Goal: Check status: Check status

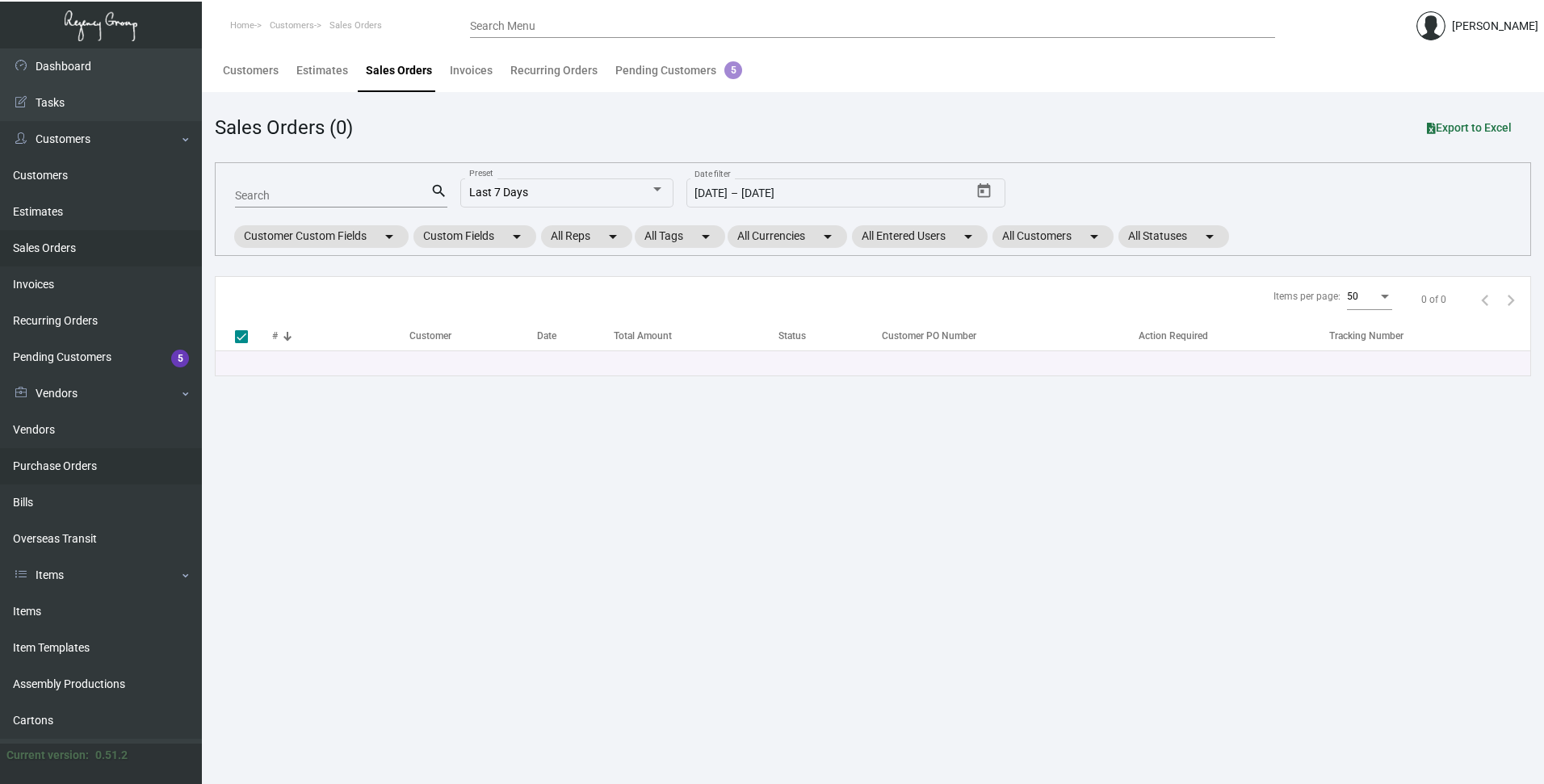
click at [70, 467] on link "Purchase Orders" at bounding box center [101, 466] width 202 height 36
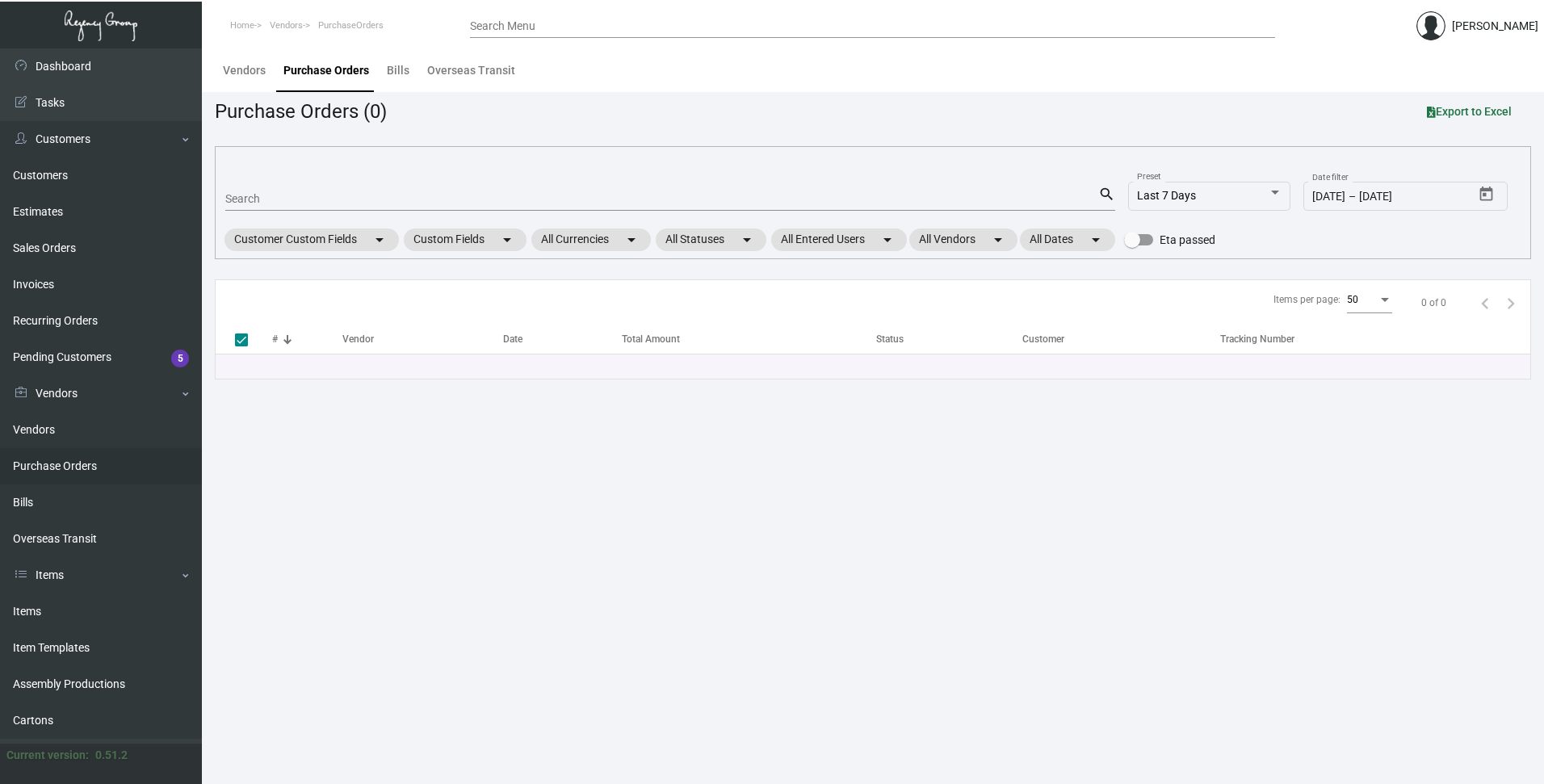
click at [283, 188] on div "Search" at bounding box center [661, 198] width 873 height 25
type input "106"
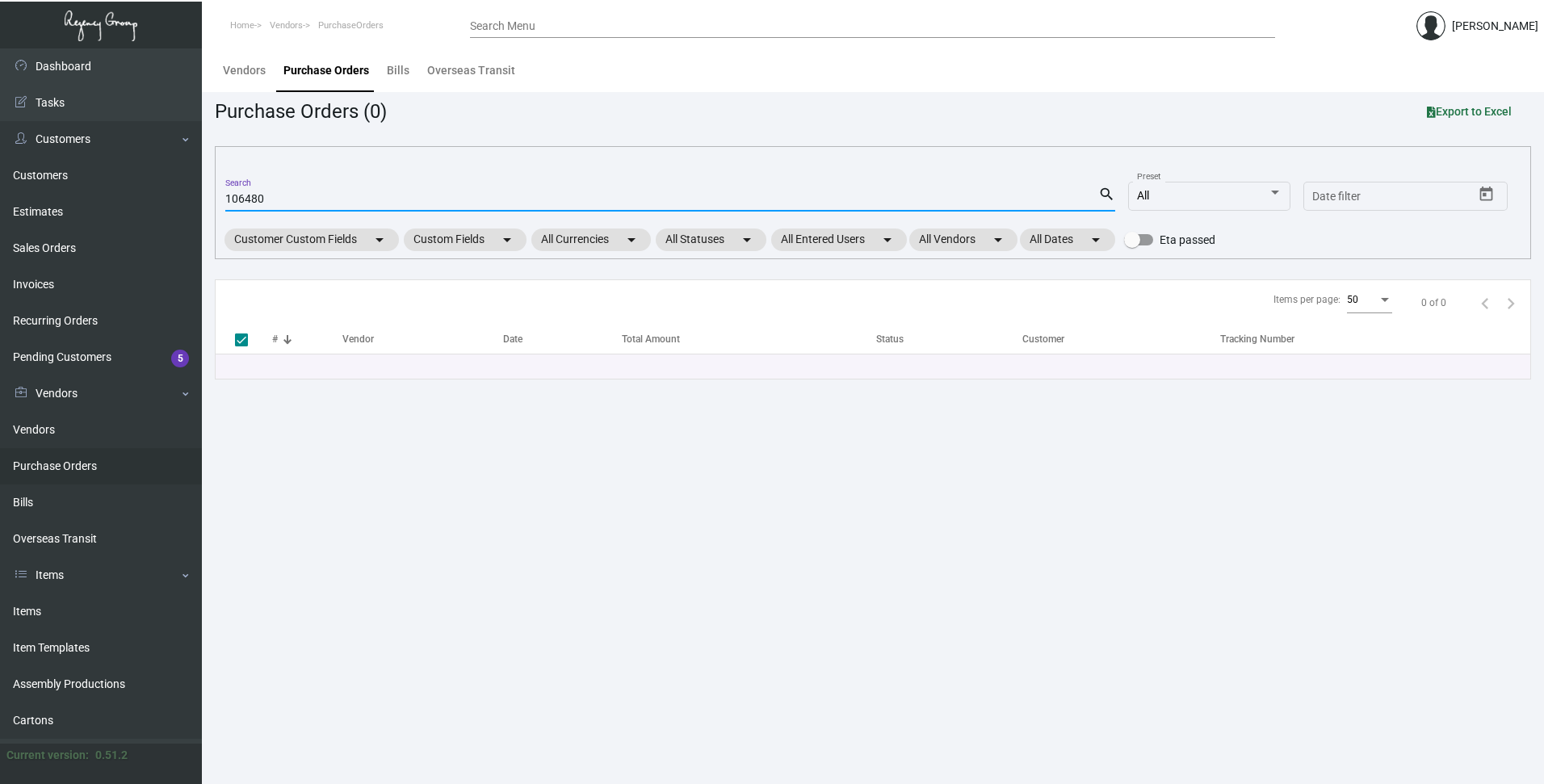
type input "106480"
checkbox input "false"
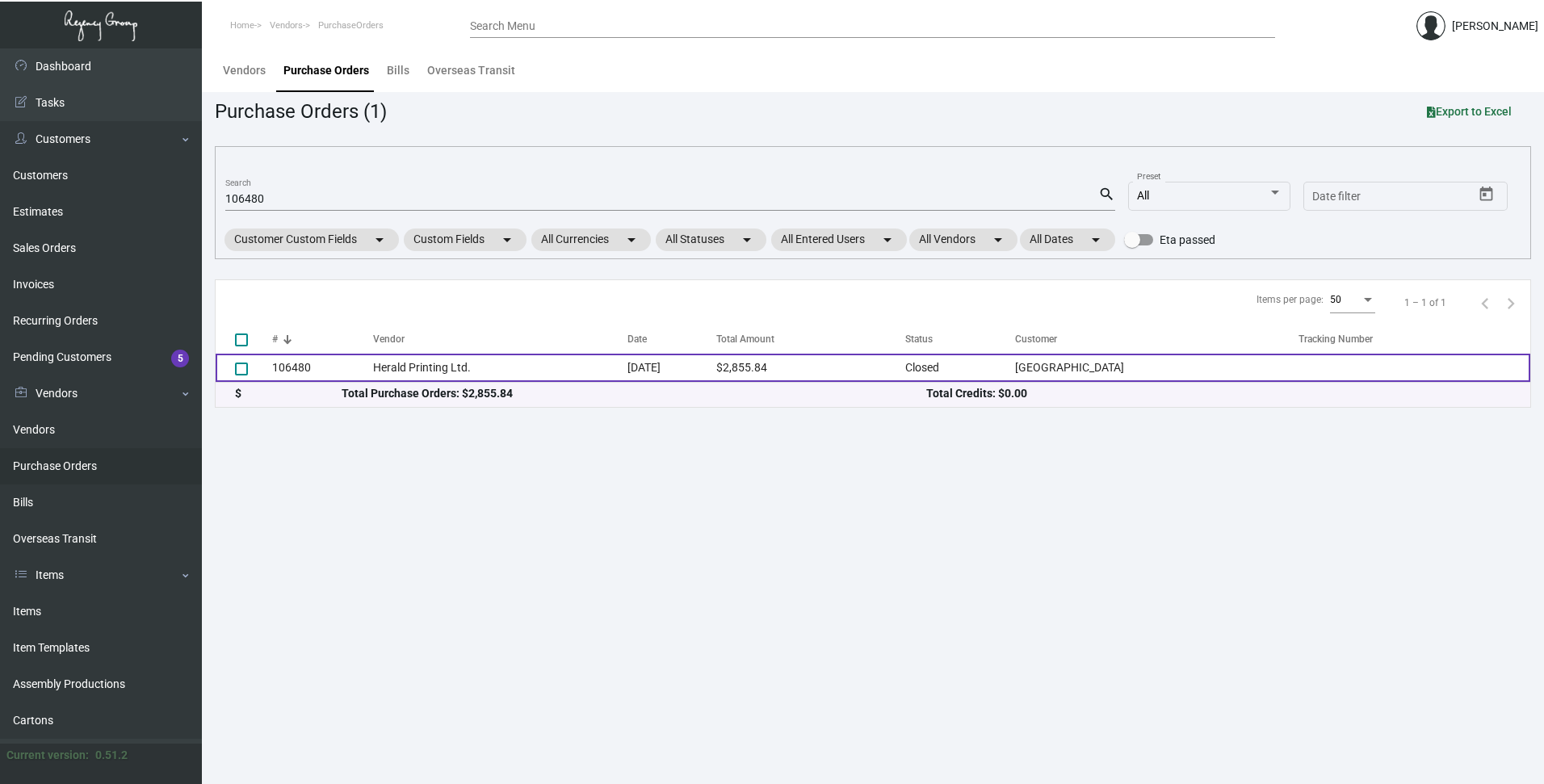
click at [287, 369] on td "106480" at bounding box center [323, 368] width 101 height 28
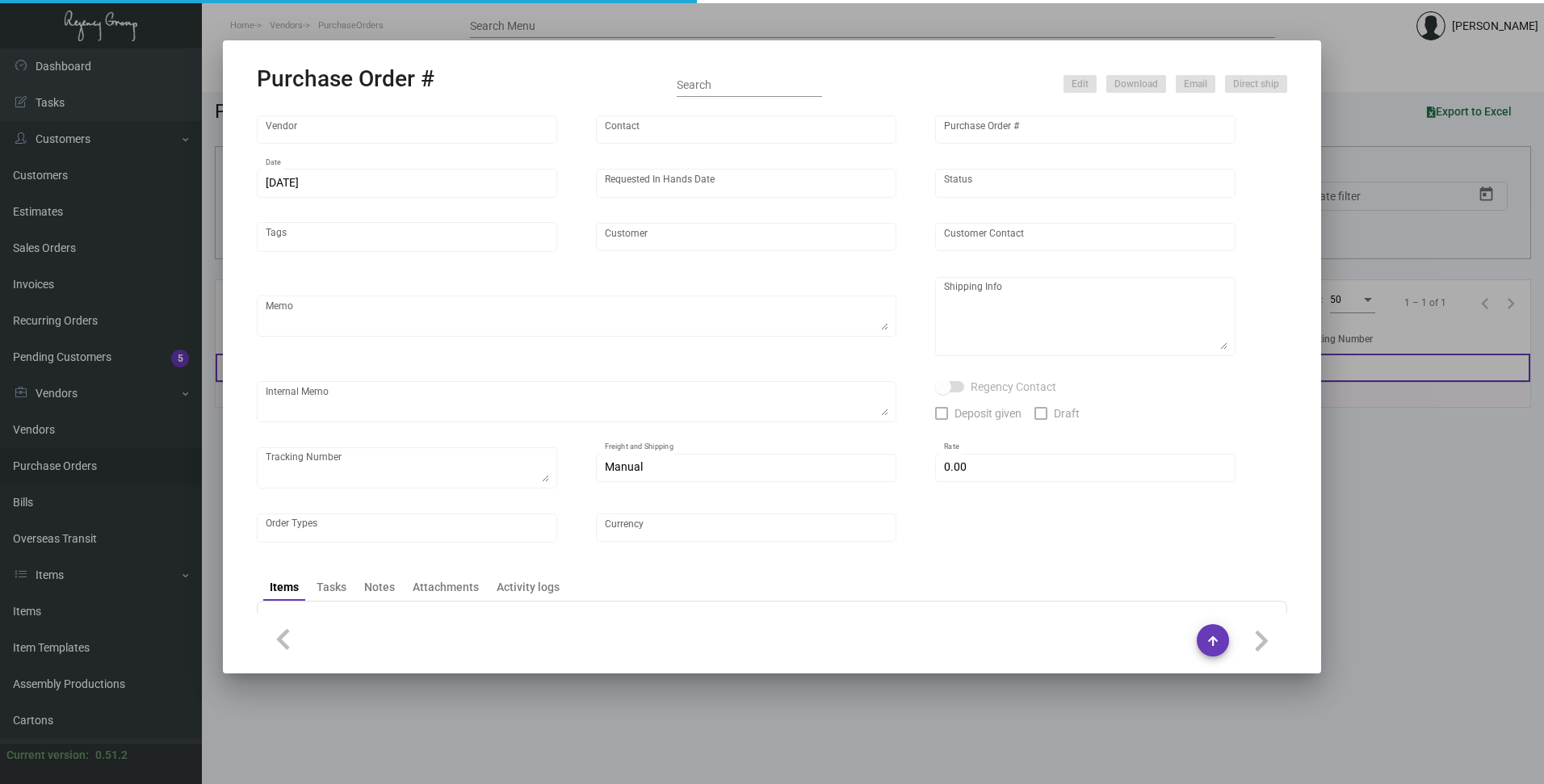
type input "Herald Printing Ltd."
type input "[PERSON_NAME]"
type input "106480"
type input "[DATE]"
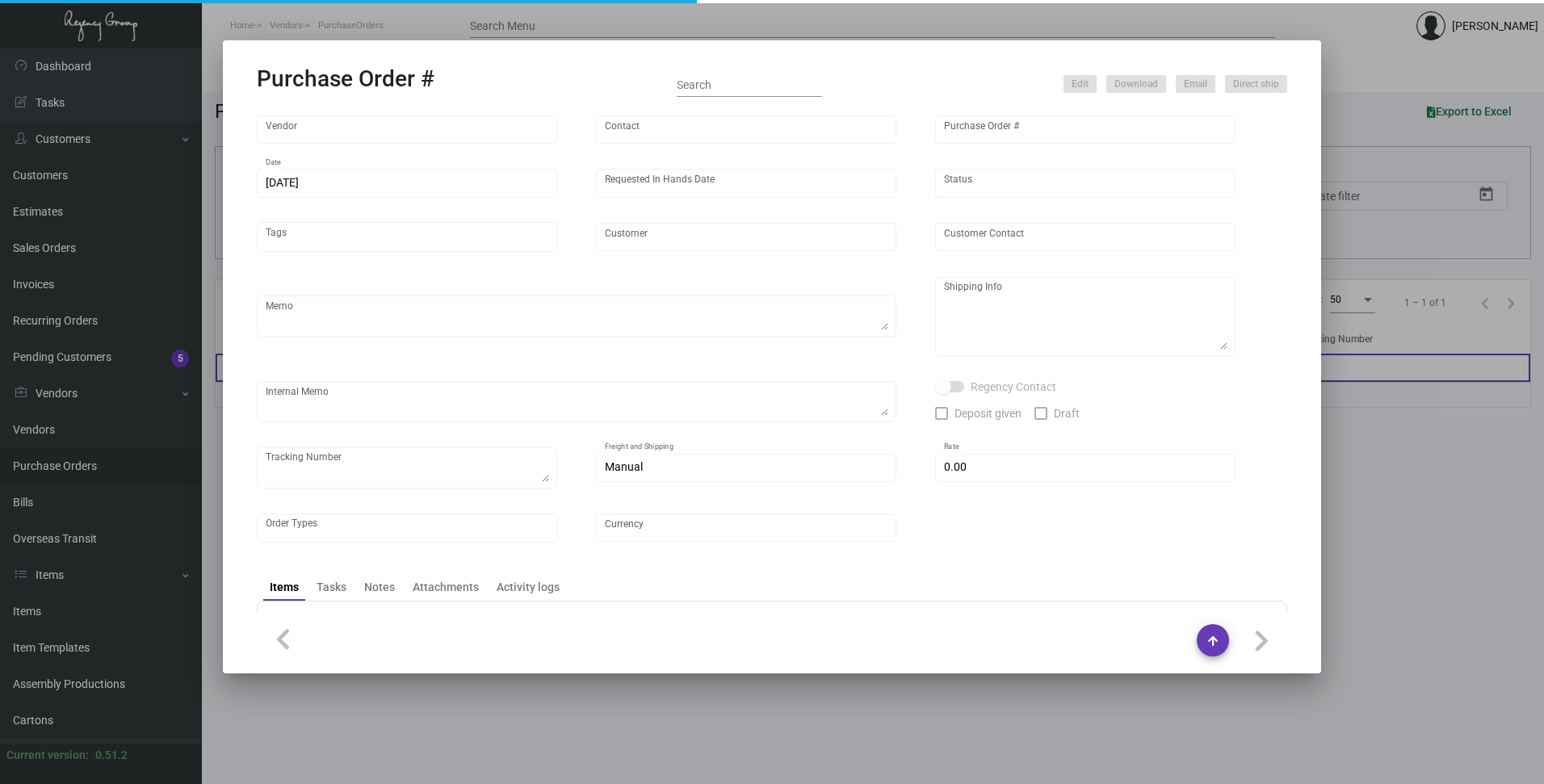
type input "[GEOGRAPHIC_DATA]"
type textarea "***ANY PRICE DISCREPANCY MUST BE CALLED OUT PRIOR TO PROCEEDING WITH THIS ORDER…"
type textarea "16K to NJ WAREHOUSE Regency Group NJ - [PERSON_NAME] [STREET_ADDRESS] 4K TO THE…"
type textarea "@SH please SHIP 4K to the PROPERTY (SO#160267) and the rest of the order to the…"
checkbox input "true"
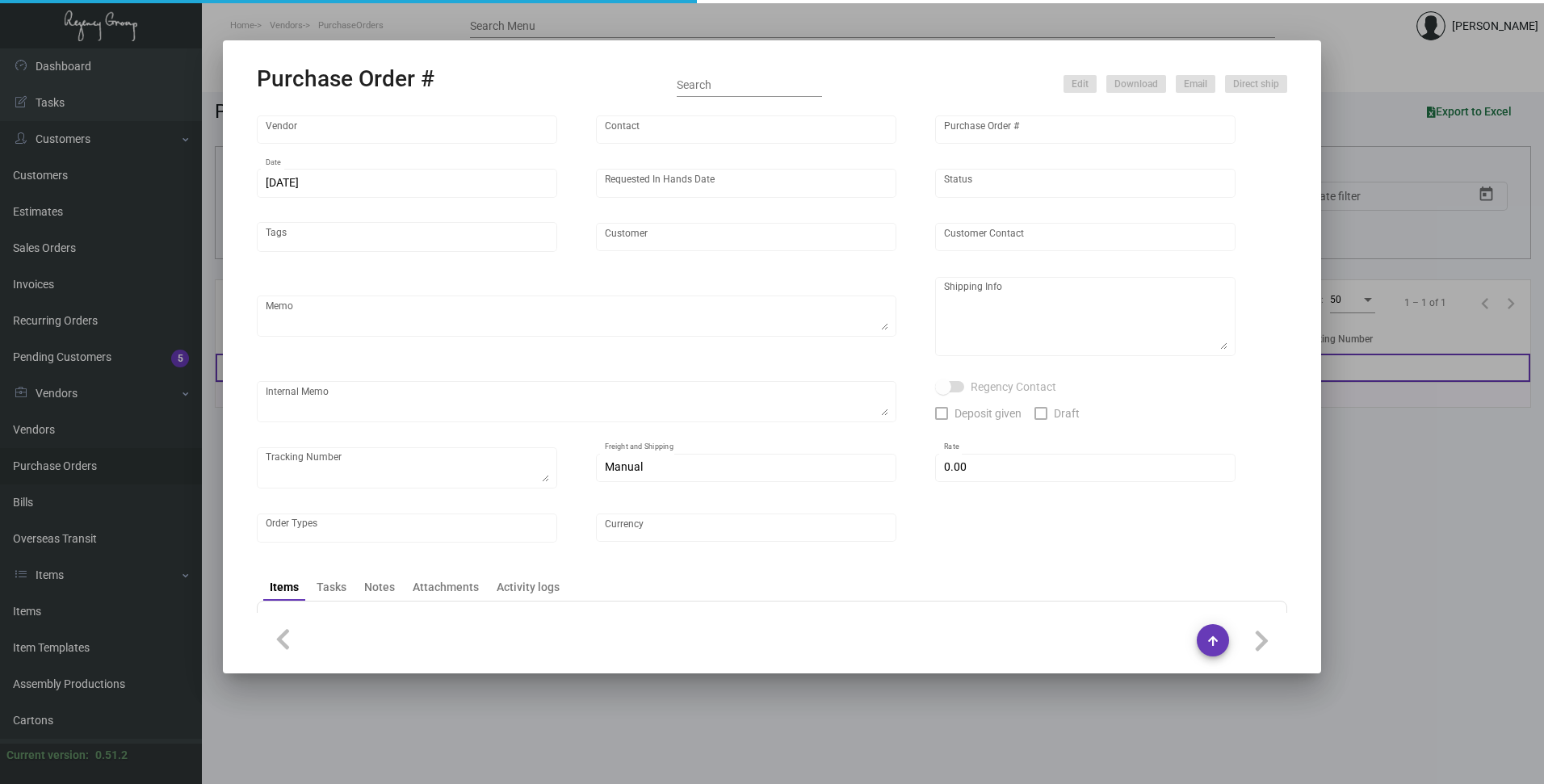
checkbox input "true"
type input "$ 0.00"
type input "United States Dollar $"
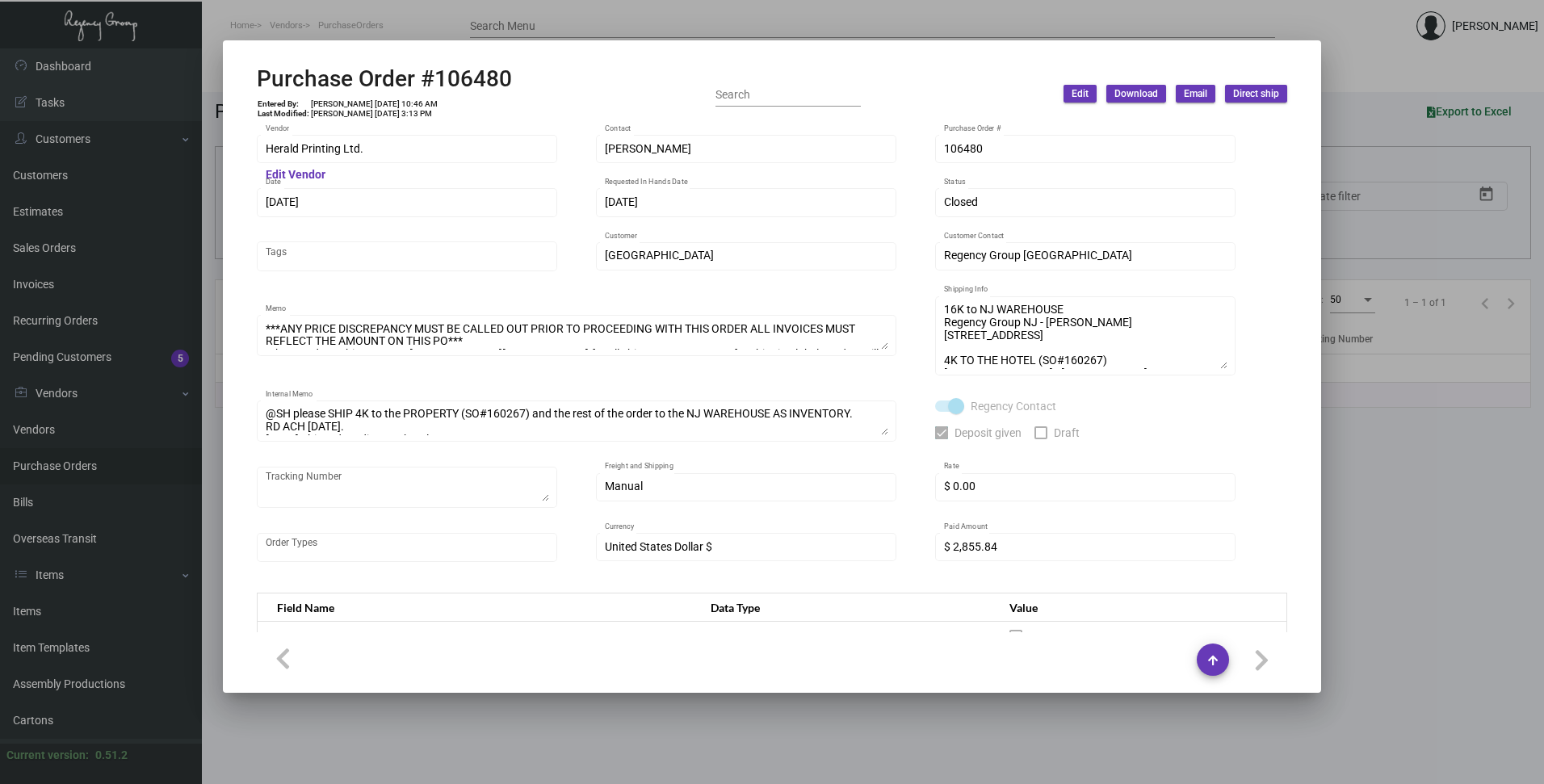
click at [845, 238] on div "Herald Printing Ltd. Vendor Edit Vendor [PERSON_NAME] Contact 106480 Purchase O…" at bounding box center [772, 356] width 1031 height 448
